Goal: Use online tool/utility: Utilize a website feature to perform a specific function

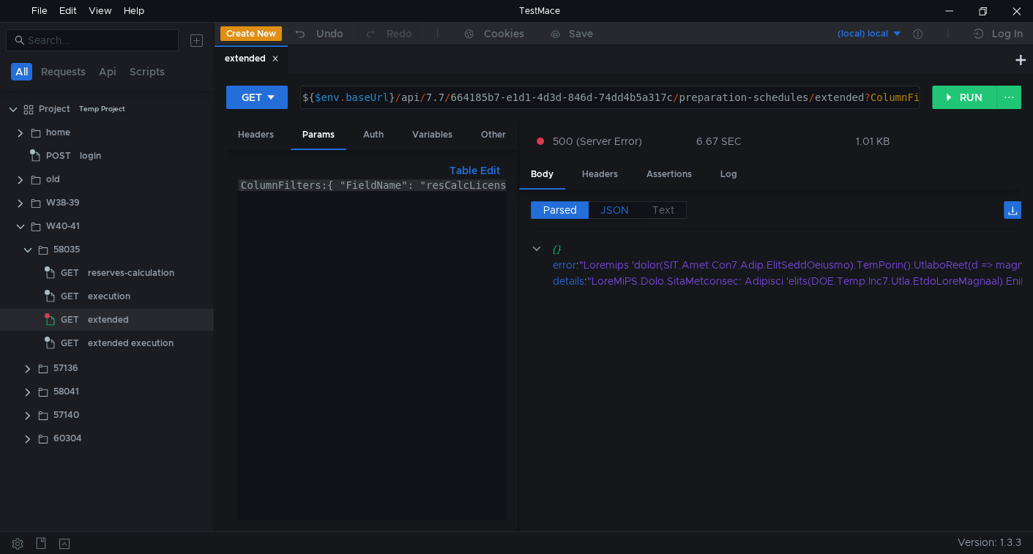
click at [608, 208] on span "JSON" at bounding box center [614, 209] width 29 height 13
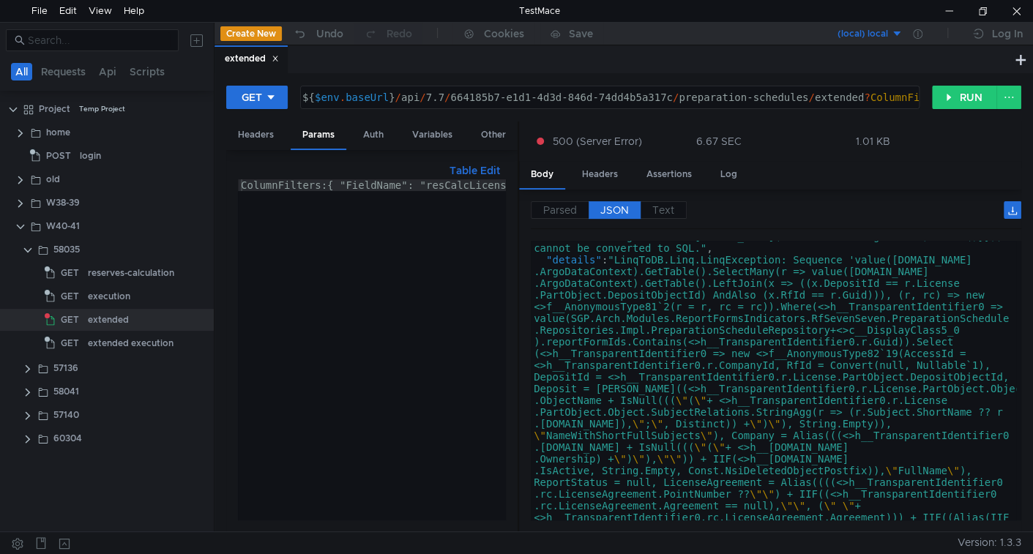
scroll to position [1013, 0]
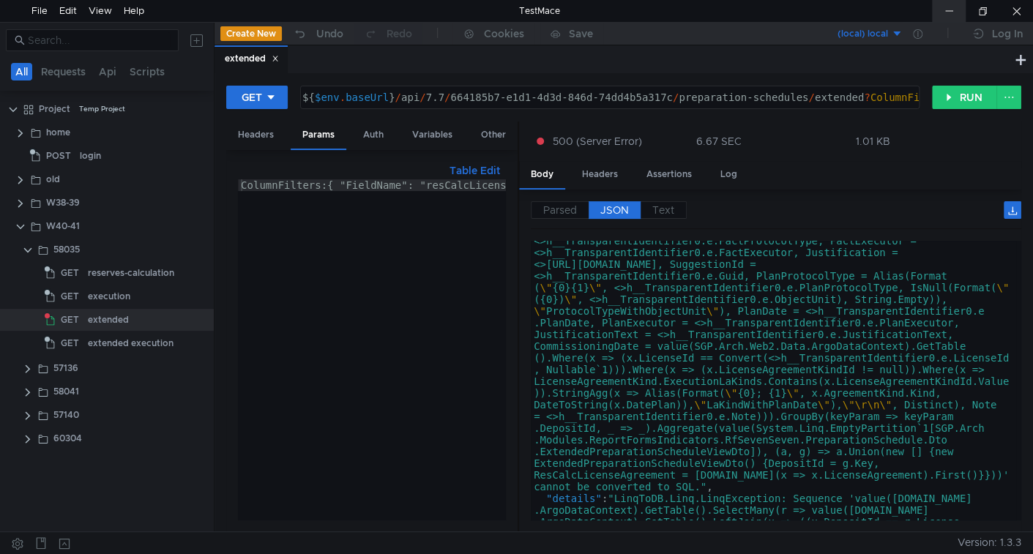
click at [943, 7] on div at bounding box center [949, 11] width 34 height 22
click at [978, 76] on div "GET ${$env.baseUrl}/api/7.7/664185b7-e1d1-4d3d-846d-74dd4b5a317c/preparation-sc…" at bounding box center [623, 302] width 818 height 458
click at [965, 95] on button "RUN" at bounding box center [964, 97] width 65 height 23
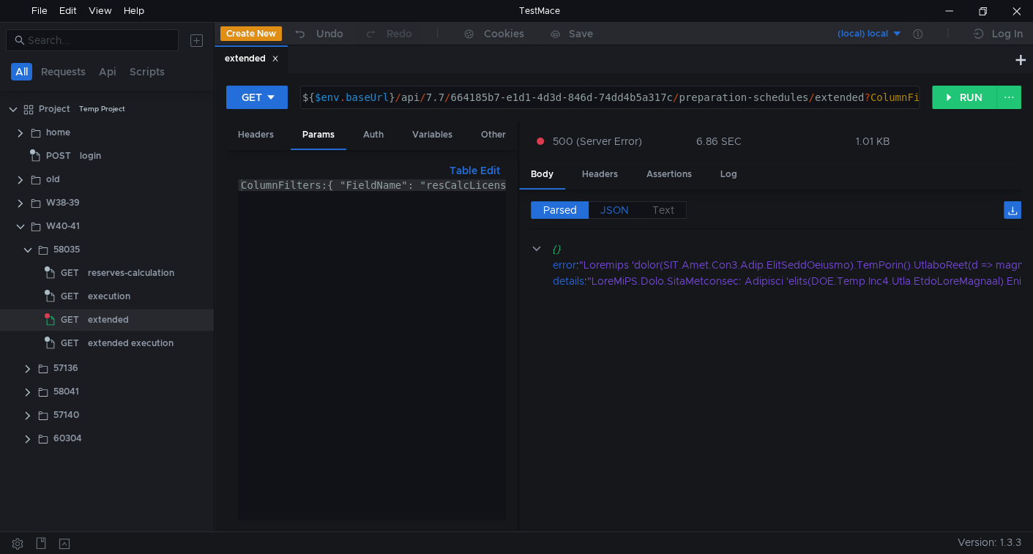
click at [620, 216] on label "JSON" at bounding box center [614, 210] width 52 height 18
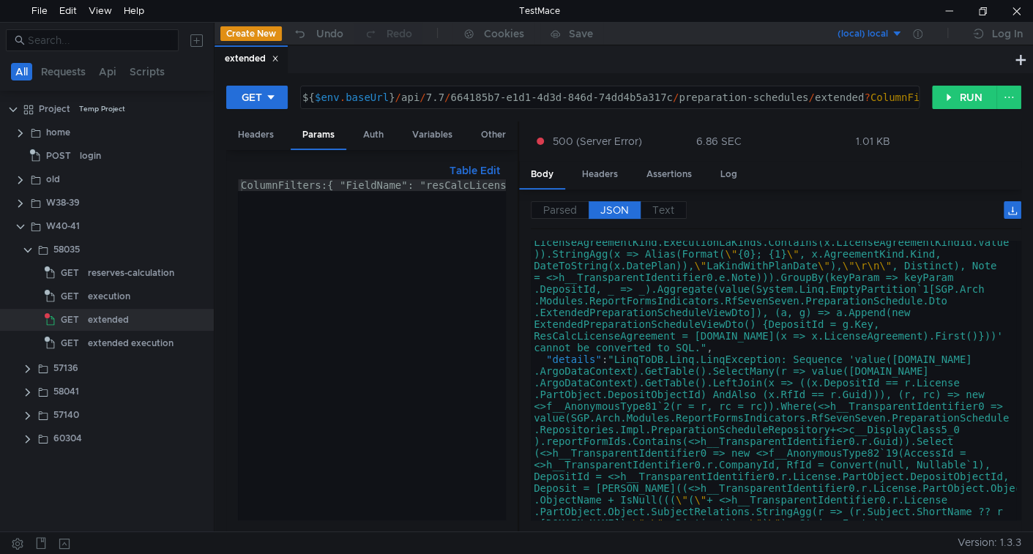
scroll to position [1152, 0]
click at [947, 100] on button "RUN" at bounding box center [964, 97] width 65 height 23
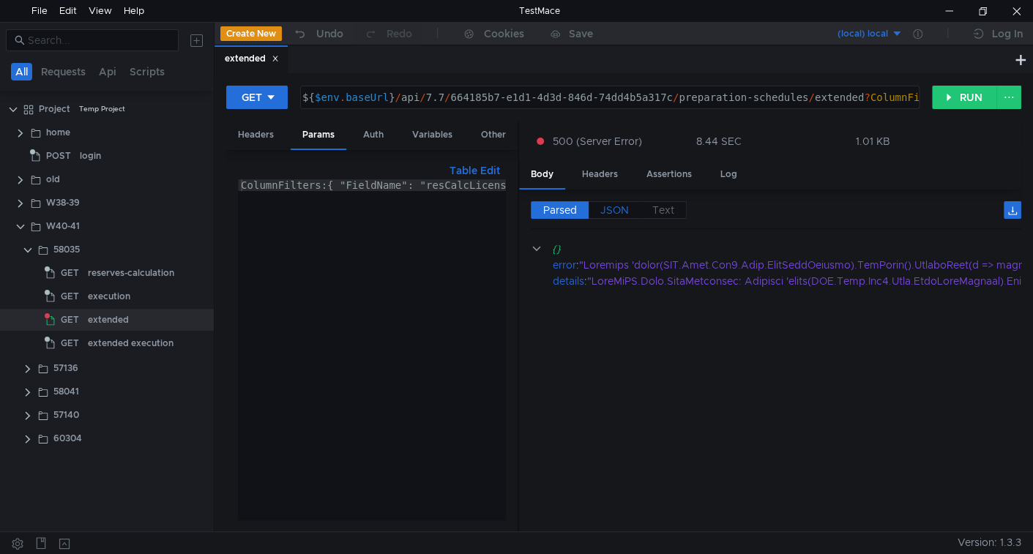
click at [619, 210] on span "JSON" at bounding box center [614, 209] width 29 height 13
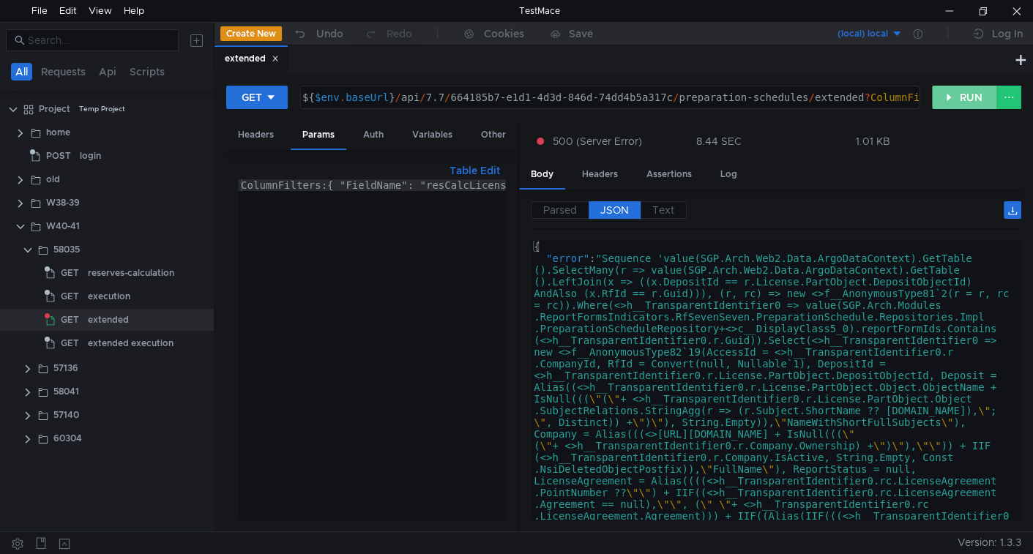
click at [949, 94] on button "RUN" at bounding box center [964, 97] width 65 height 23
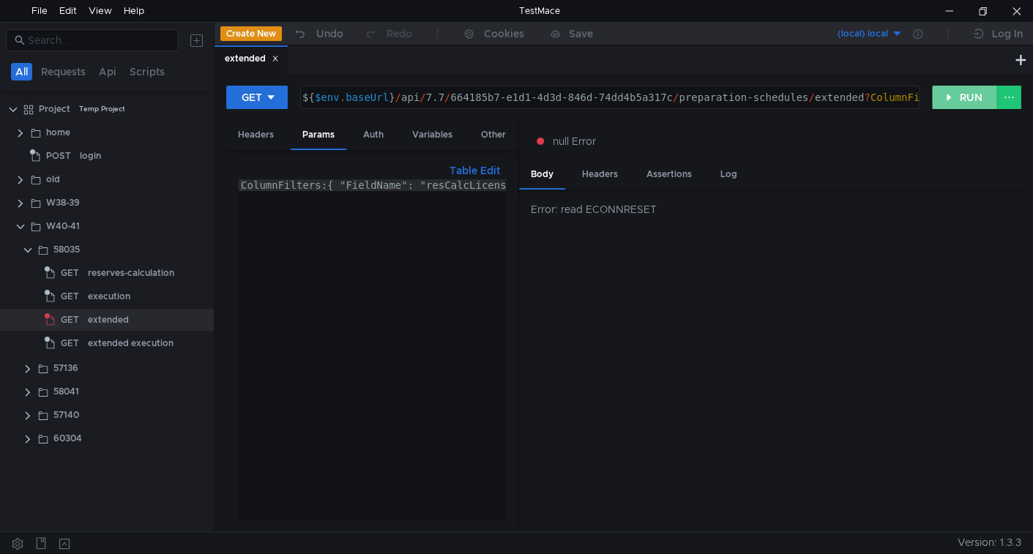
click at [976, 101] on button "RUN" at bounding box center [964, 97] width 65 height 23
click at [957, 94] on button "RUN" at bounding box center [964, 97] width 65 height 23
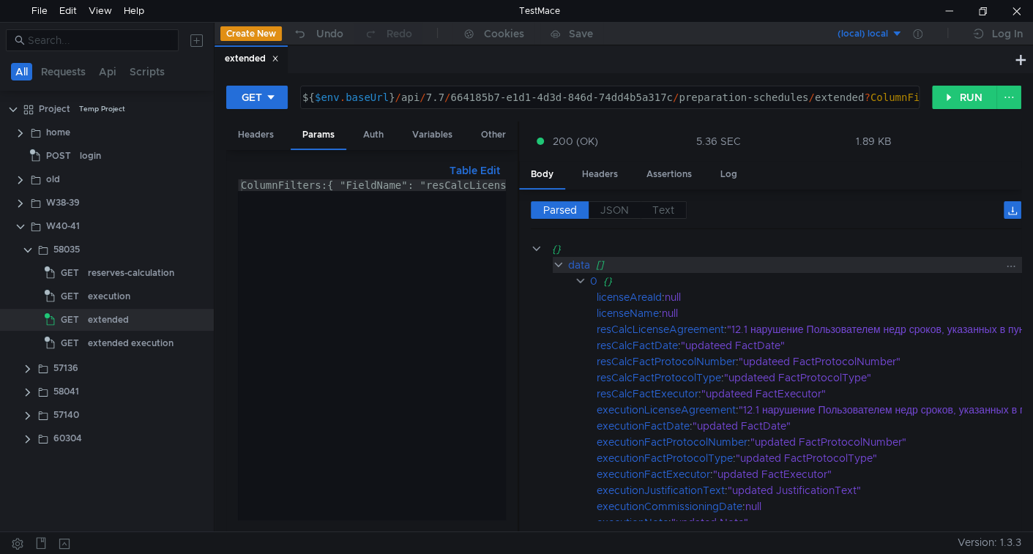
click at [571, 264] on div "data" at bounding box center [579, 265] width 22 height 16
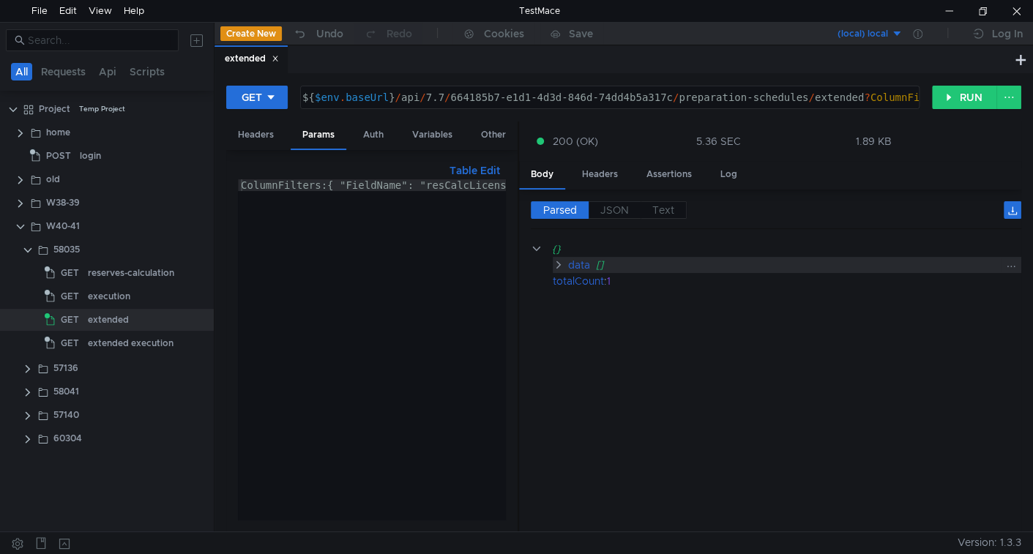
click at [571, 264] on div "data" at bounding box center [578, 265] width 22 height 16
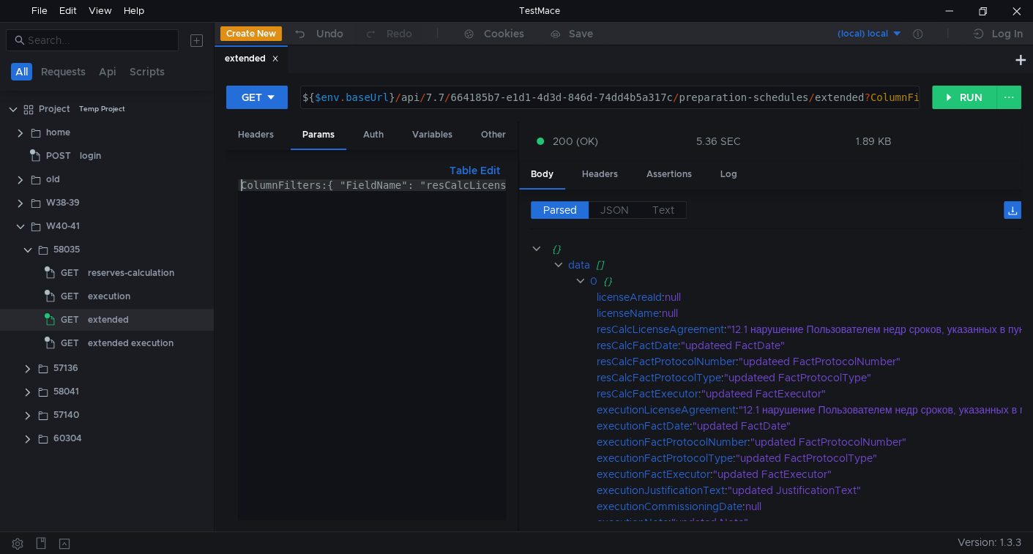
click at [238, 185] on div "ColumnFilters:{ "FieldName": "resCalcLicenseAgreement", "Method": "Contains", "…" at bounding box center [548, 358] width 621 height 359
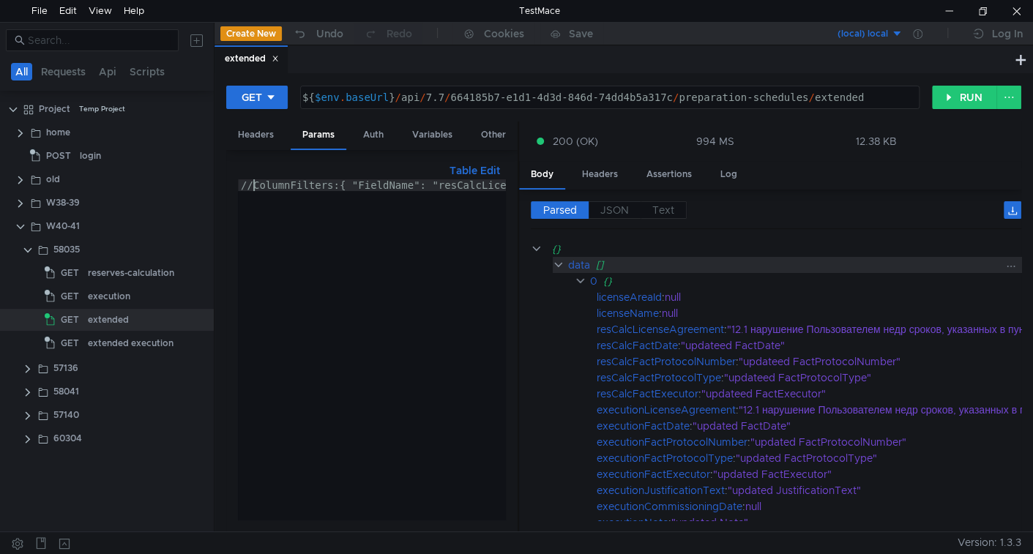
type textarea "//ColumnFilters:{ "FieldName": "resCalcLicenseAgreement", "Method": "Contains",…"
click at [581, 262] on div "data" at bounding box center [579, 265] width 22 height 16
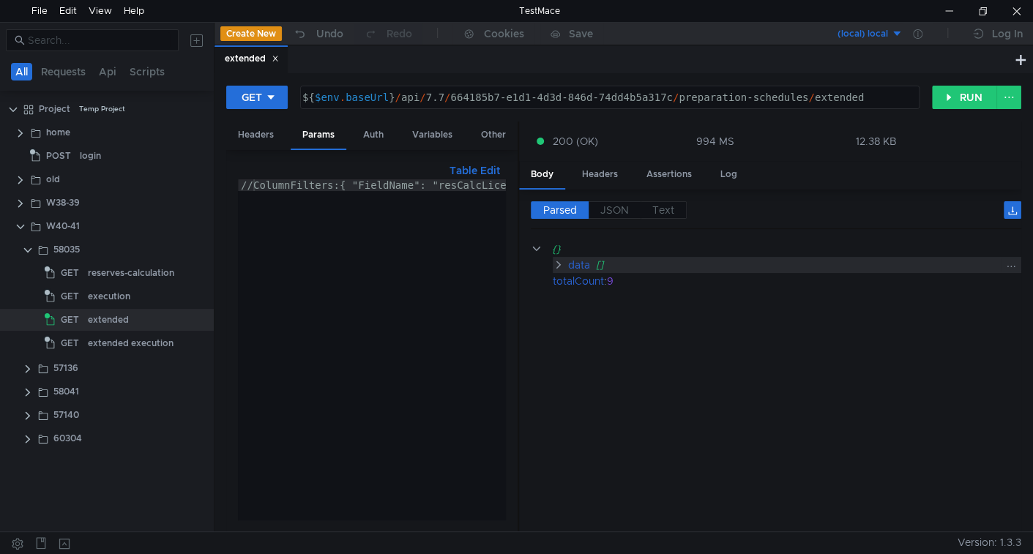
click at [581, 262] on div "data" at bounding box center [578, 265] width 22 height 16
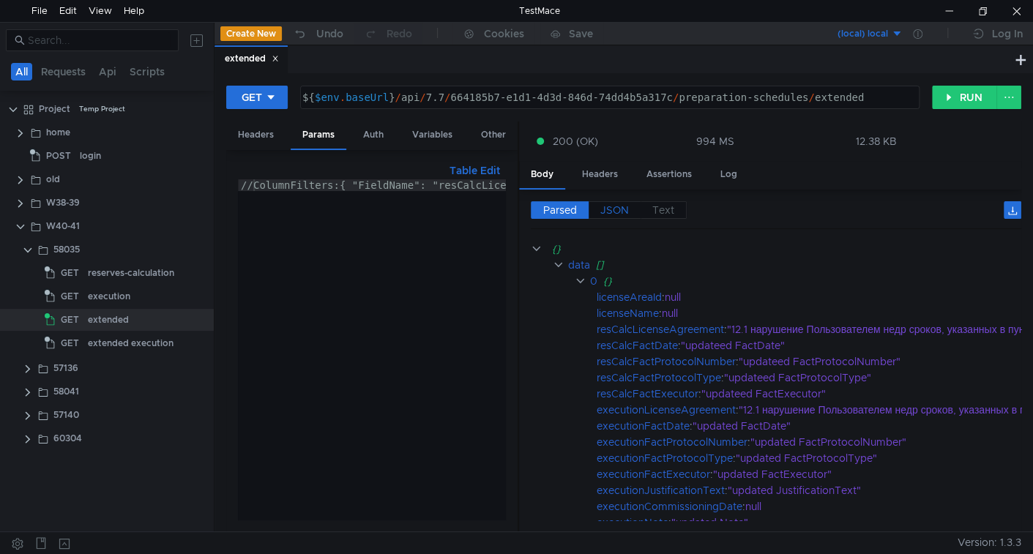
click at [615, 211] on span "JSON" at bounding box center [614, 209] width 29 height 13
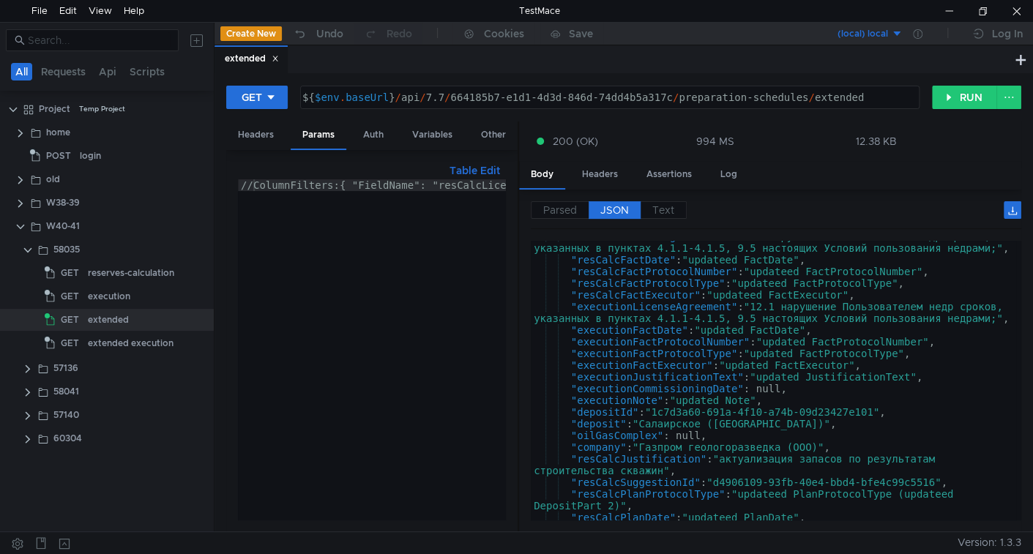
scroll to position [70, 0]
click at [608, 405] on div ""resCalcLicenseAgreement" : "12.1 нарушение Пользователем недр сроков, указанны…" at bounding box center [773, 385] width 485 height 315
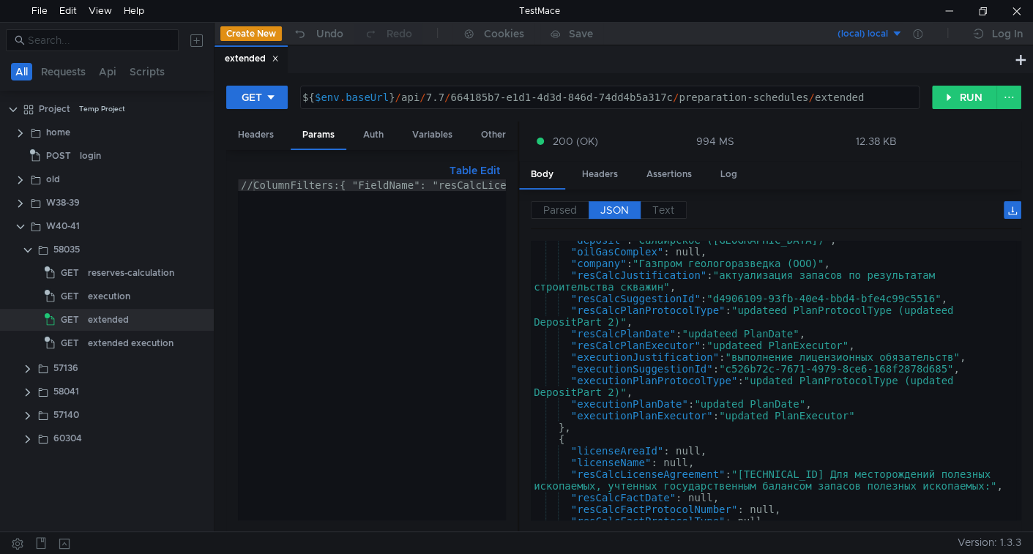
scroll to position [253, 0]
type textarea ""executionSuggestionId": "c526b72c-7671-4979-8ce6-168f2878d685","
click at [634, 365] on div ""deposit" : "Салаирское ([GEOGRAPHIC_DATA])" , "oilGasComplex" : null, "company…" at bounding box center [773, 384] width 485 height 303
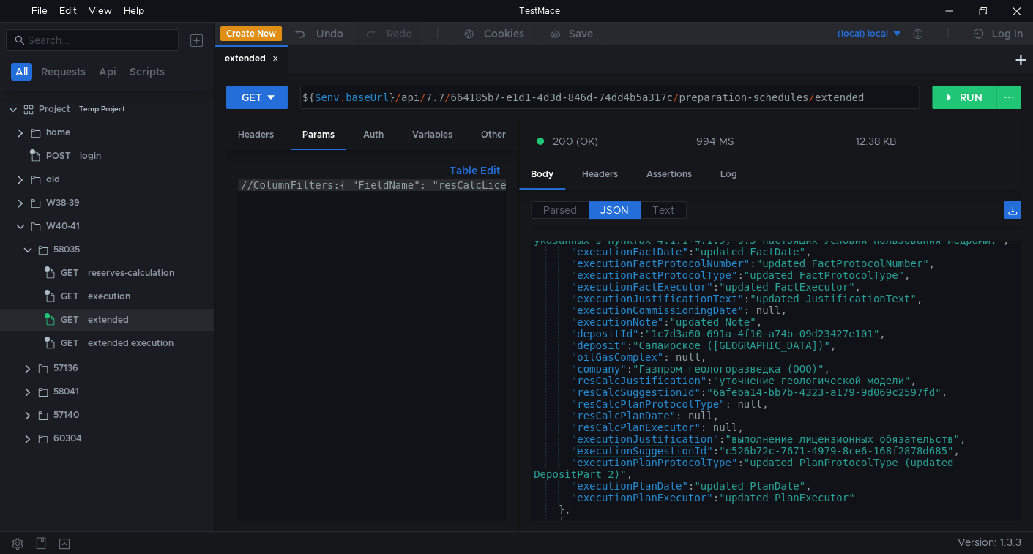
scroll to position [977, 0]
click at [960, 94] on button "RUN" at bounding box center [964, 97] width 65 height 23
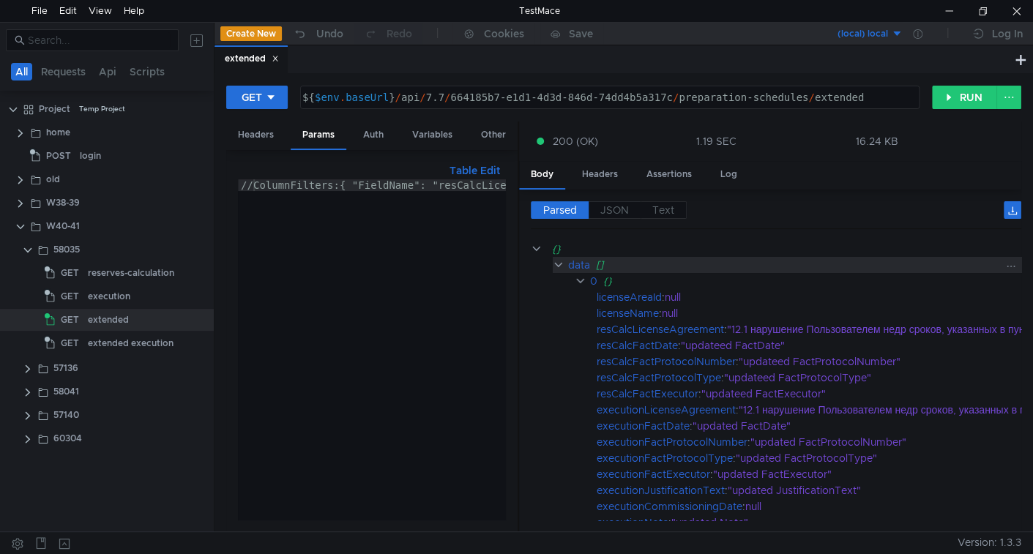
click at [587, 268] on div "data" at bounding box center [579, 265] width 22 height 16
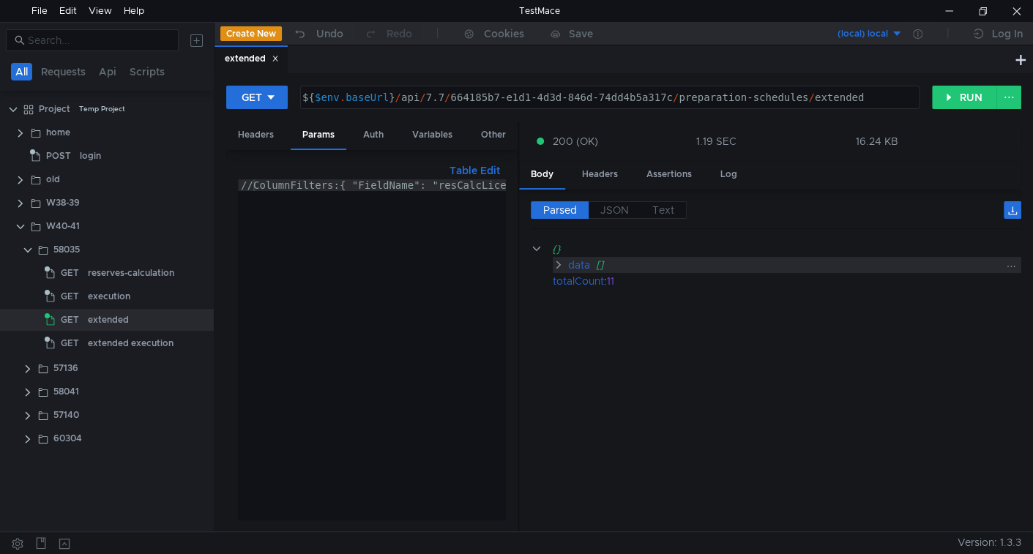
click at [581, 263] on div "data" at bounding box center [578, 265] width 22 height 16
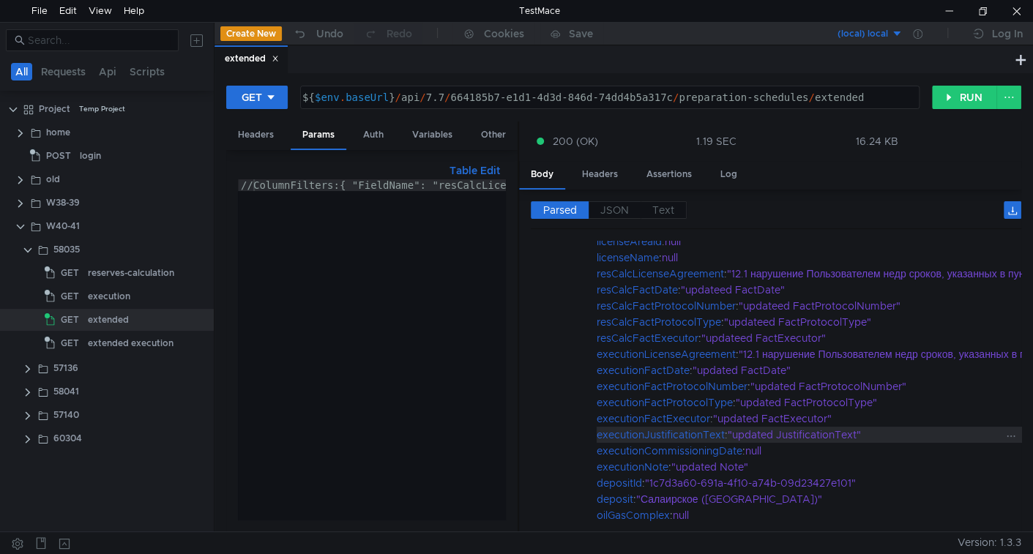
scroll to position [72, 0]
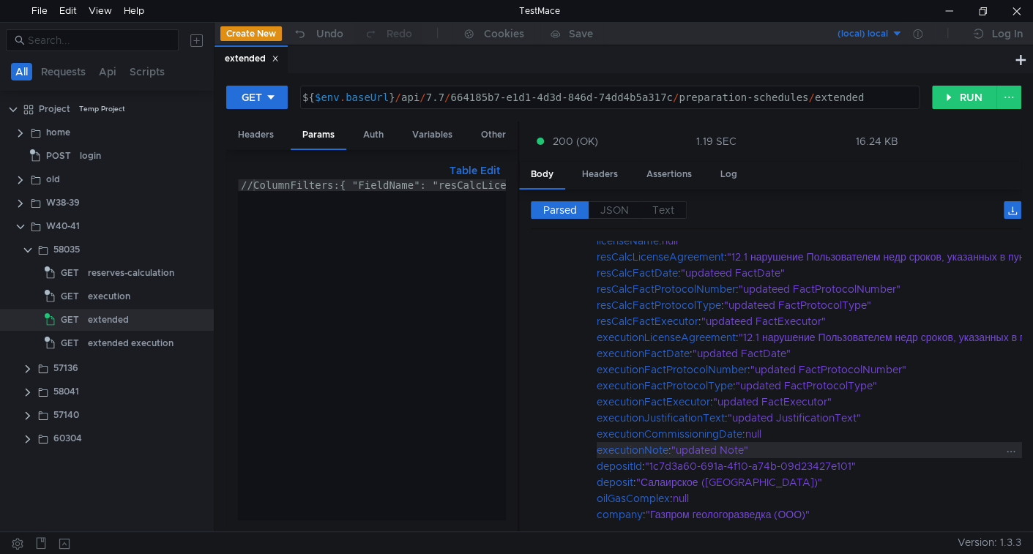
drag, startPoint x: 597, startPoint y: 456, endPoint x: 643, endPoint y: 435, distance: 50.5
click at [643, 446] on div "{} data [] 0 {} licenseAreaId : null licenseName : null resCalcLicenseAgreement…" at bounding box center [945, 369] width 829 height 403
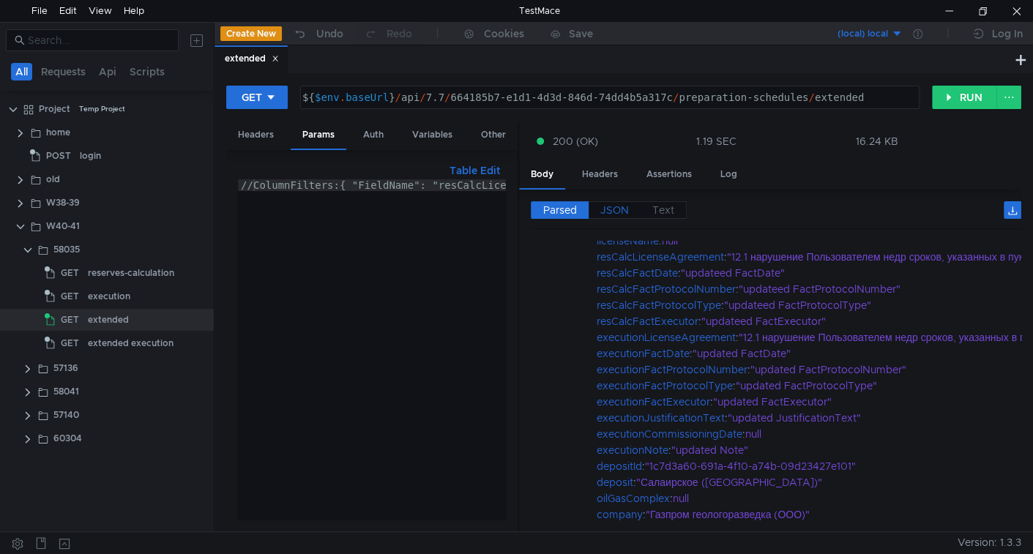
click at [597, 213] on label "JSON" at bounding box center [614, 210] width 52 height 18
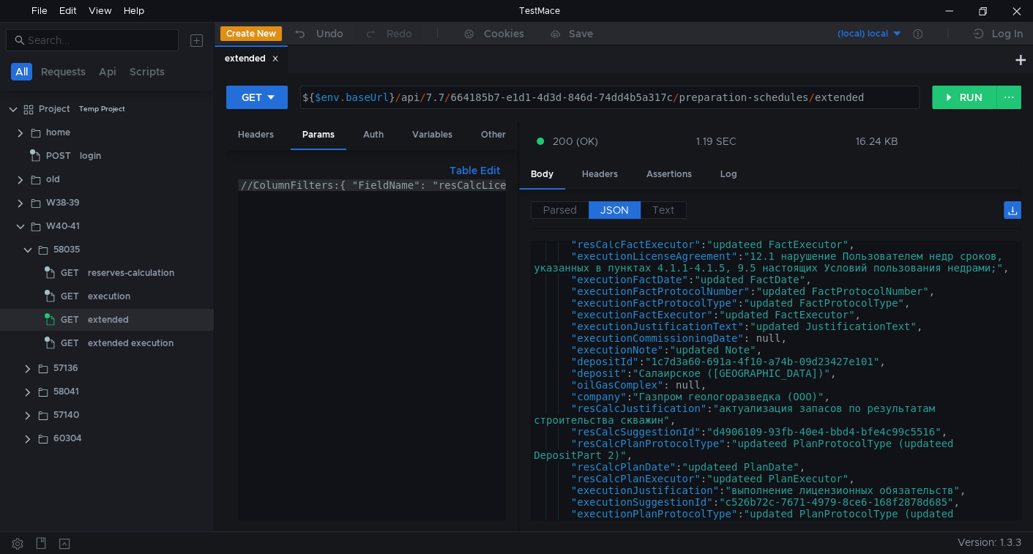
scroll to position [119, 0]
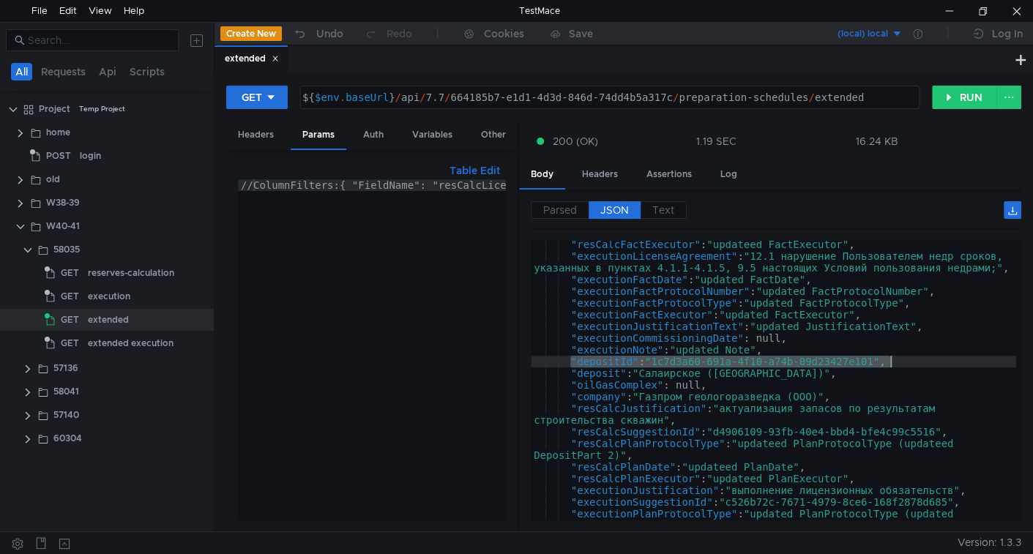
drag, startPoint x: 568, startPoint y: 359, endPoint x: 887, endPoint y: 365, distance: 319.2
click at [887, 365] on div ""resCalcFactExecutor" : "updateed FactExecutor" , "executionLicenseAgreement" :…" at bounding box center [773, 396] width 485 height 315
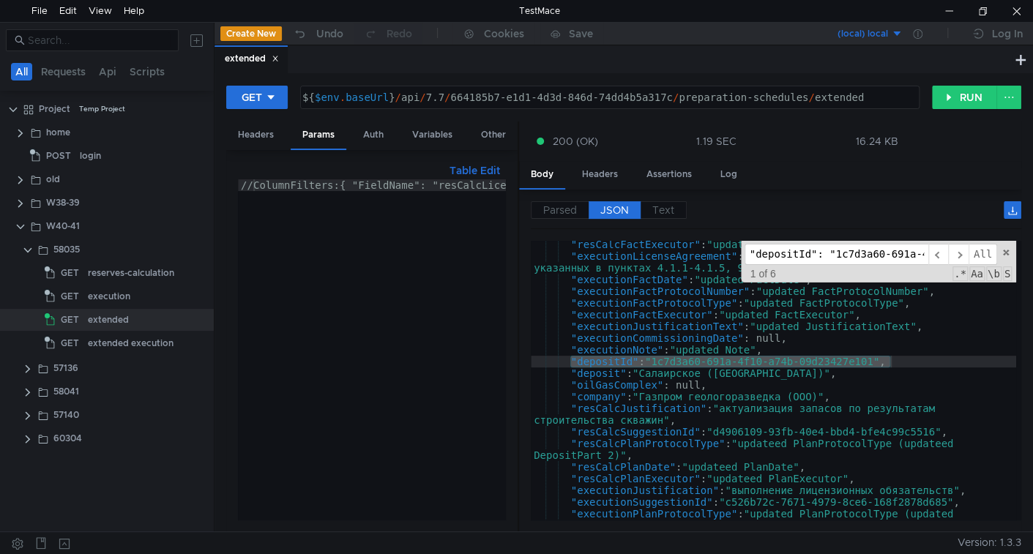
scroll to position [0, 146]
click at [976, 255] on span "All" at bounding box center [982, 254] width 29 height 21
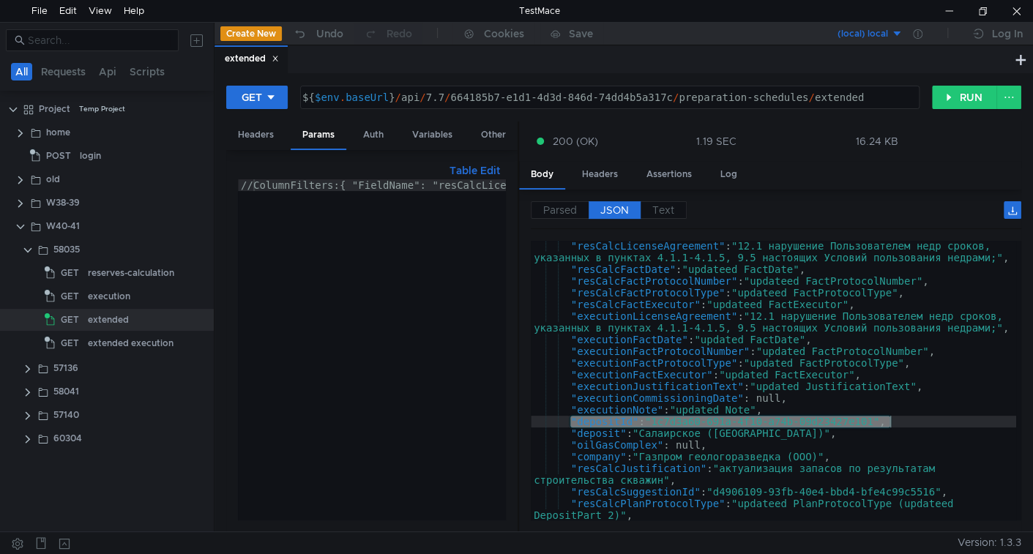
scroll to position [0, 0]
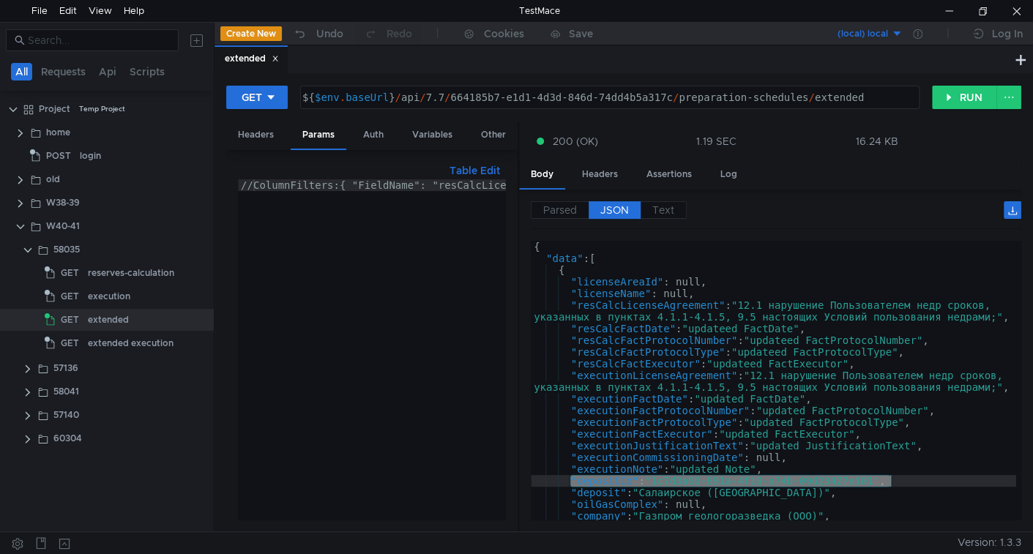
click at [690, 432] on div "{ "data" : [ { "licenseAreaId" : null, "licenseName" : null, "resCalcLicenseAgr…" at bounding box center [773, 398] width 485 height 315
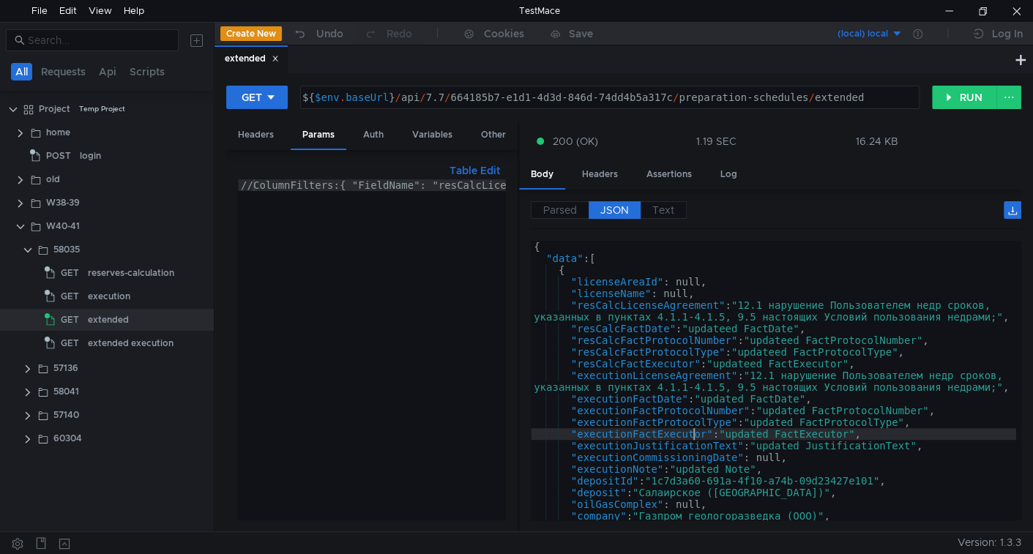
scroll to position [238, 0]
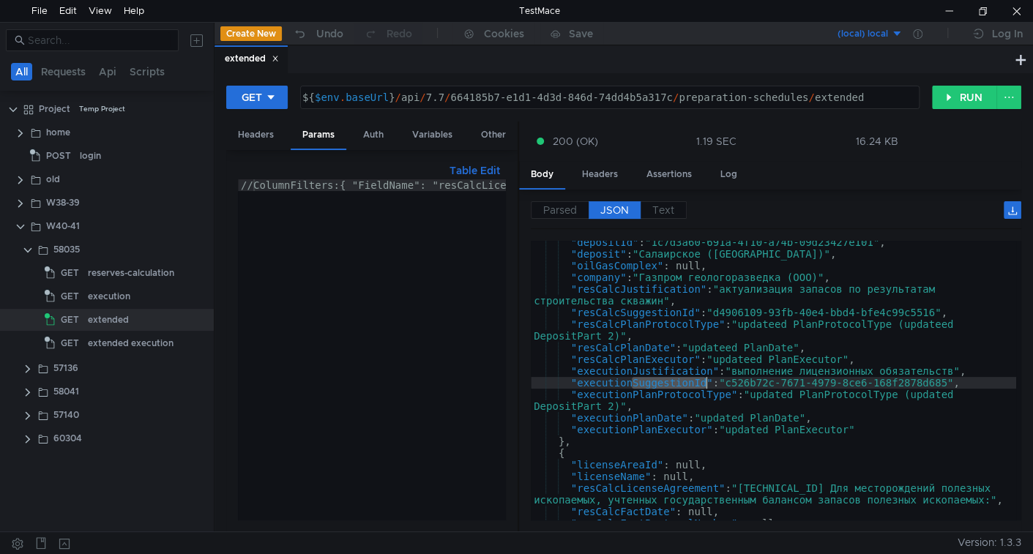
drag, startPoint x: 632, startPoint y: 381, endPoint x: 708, endPoint y: 385, distance: 75.5
click at [708, 385] on div ""depositId" : "1c7d3a60-691a-4f10-a74b-09d23427e101" , "deposit" : "Салаирское …" at bounding box center [773, 387] width 485 height 303
type textarea ""executionSuggestionId": "c526b72c-7671-4979-8ce6-168f2878d685","
type input "SuggestionId"
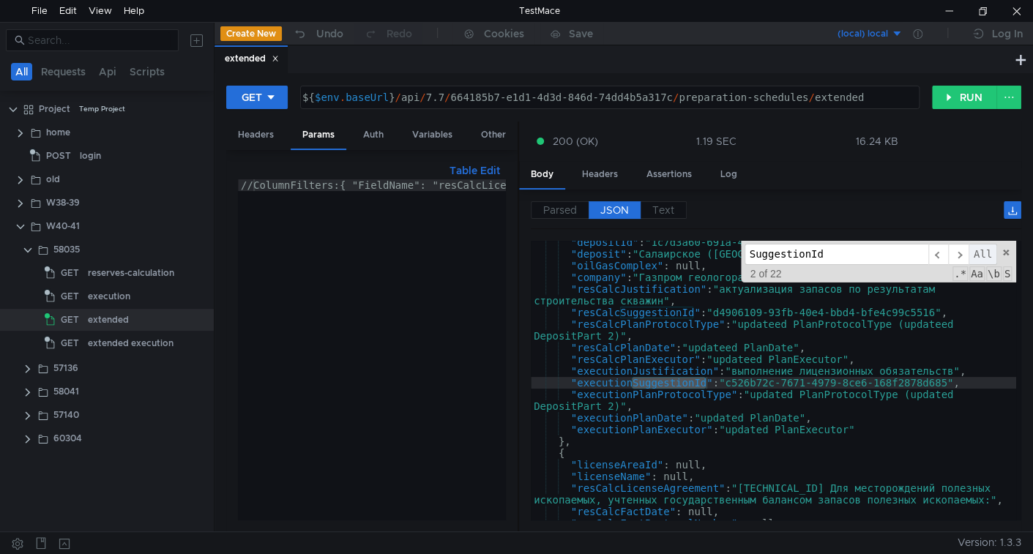
click at [981, 252] on span "All" at bounding box center [982, 254] width 29 height 21
type textarea ""resCalcSuggestionId": "d4906109-93fb-40e4-bbd4-bfe4c99c5516","
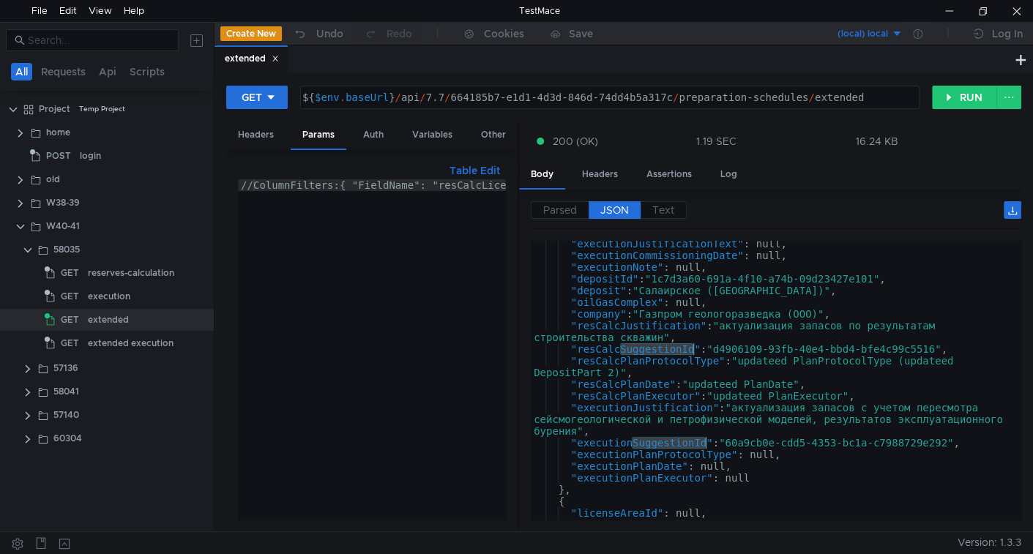
scroll to position [1431, 0]
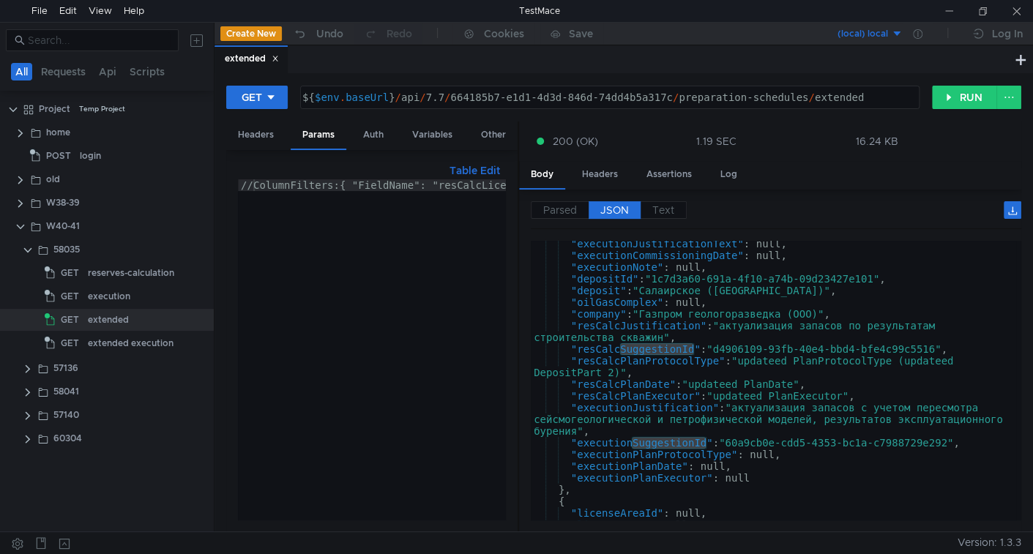
scroll to position [1431, 0]
